Goal: Transaction & Acquisition: Purchase product/service

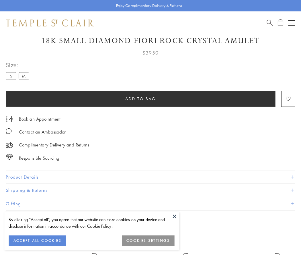
scroll to position [34, 0]
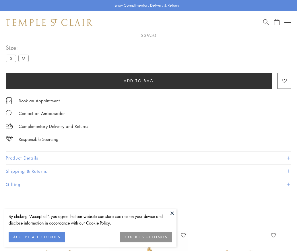
click at [139, 80] on span "Add to bag" at bounding box center [139, 81] width 30 height 6
